Goal: Navigation & Orientation: Find specific page/section

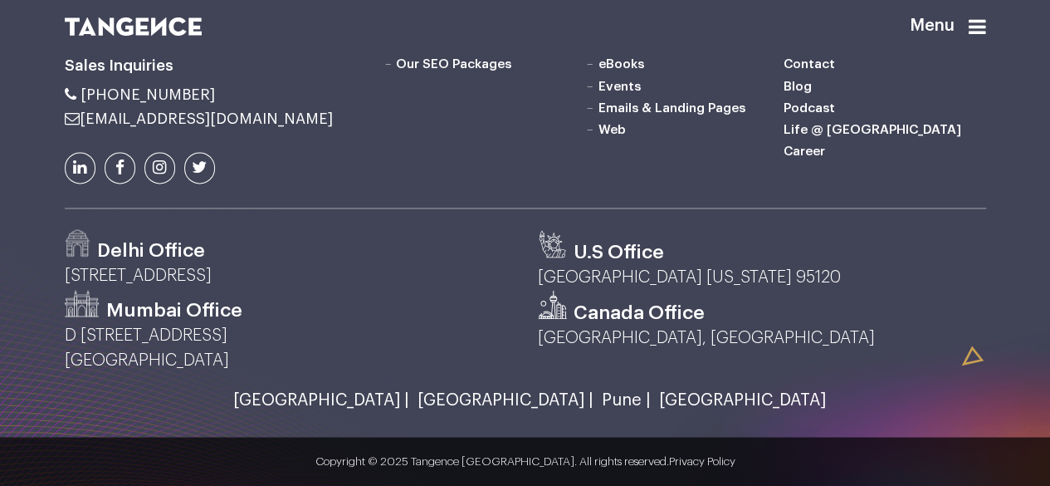
scroll to position [4428, 0]
click at [983, 25] on icon at bounding box center [977, 27] width 17 height 20
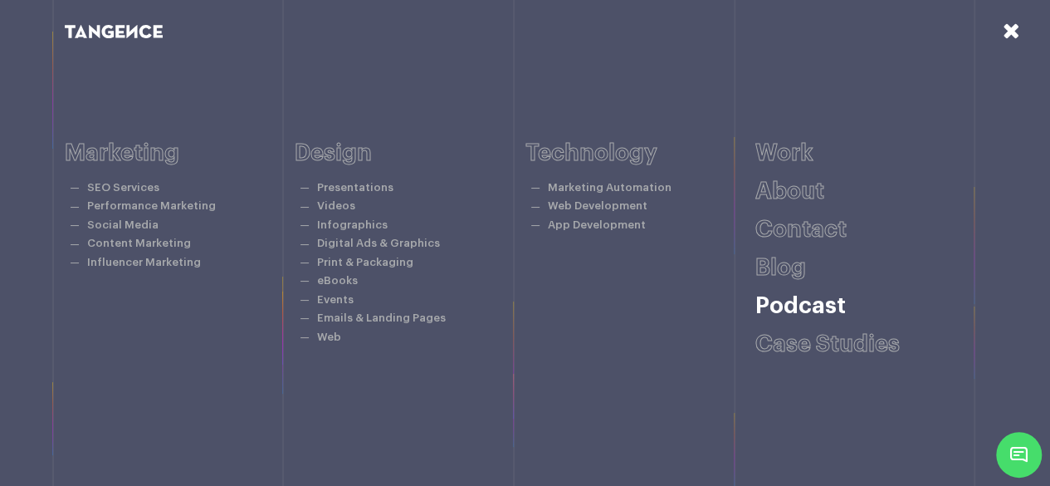
click at [828, 311] on link "Podcast" at bounding box center [800, 305] width 90 height 23
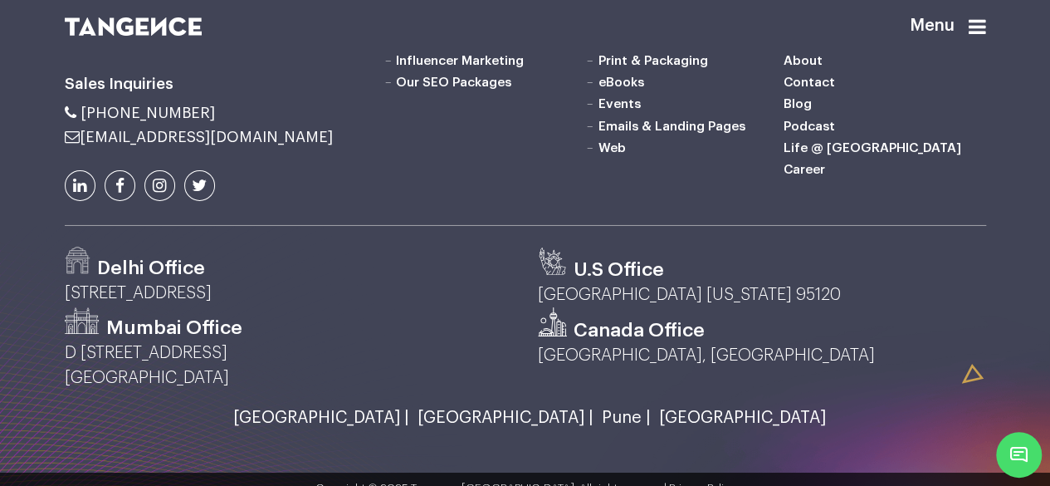
scroll to position [2779, 0]
